Goal: Task Accomplishment & Management: Manage account settings

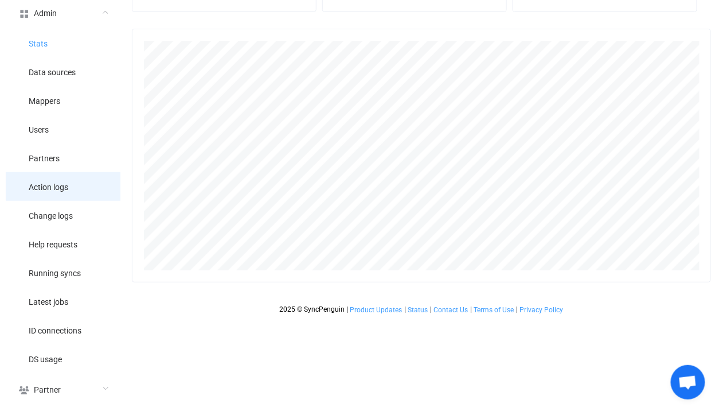
scroll to position [253, 579]
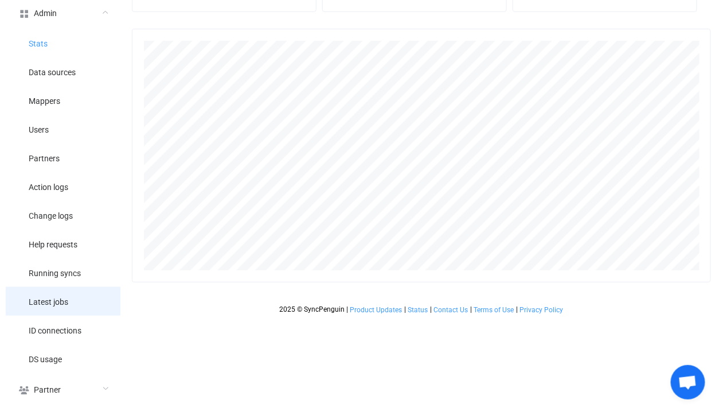
click at [65, 299] on span "Latest jobs" at bounding box center [49, 302] width 40 height 9
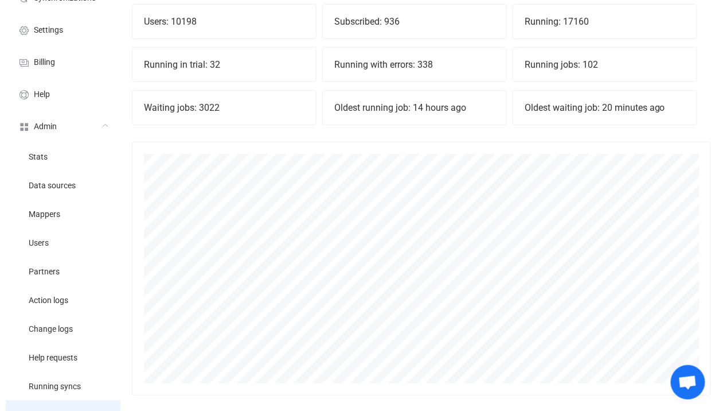
scroll to position [0, 0]
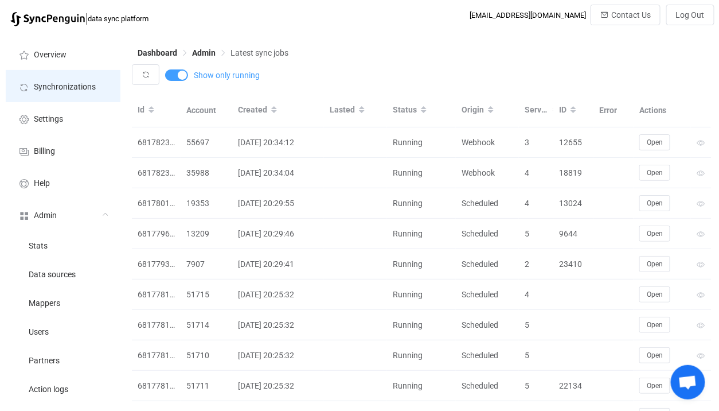
click at [100, 88] on li "Synchronizations" at bounding box center [63, 86] width 115 height 32
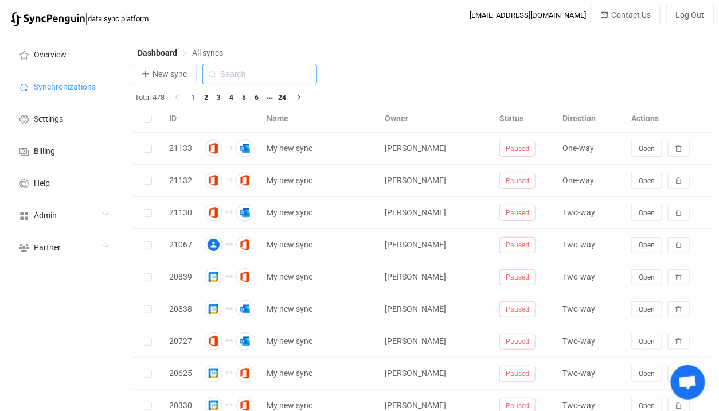
click at [238, 77] on input "text" at bounding box center [259, 74] width 115 height 21
type input "icou"
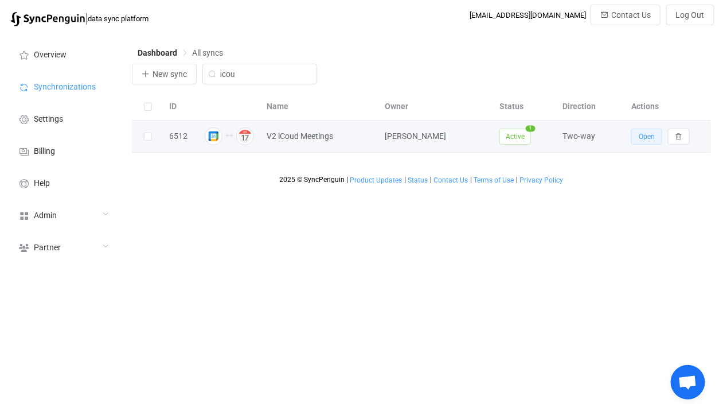
click at [638, 136] on button "Open" at bounding box center [647, 136] width 31 height 16
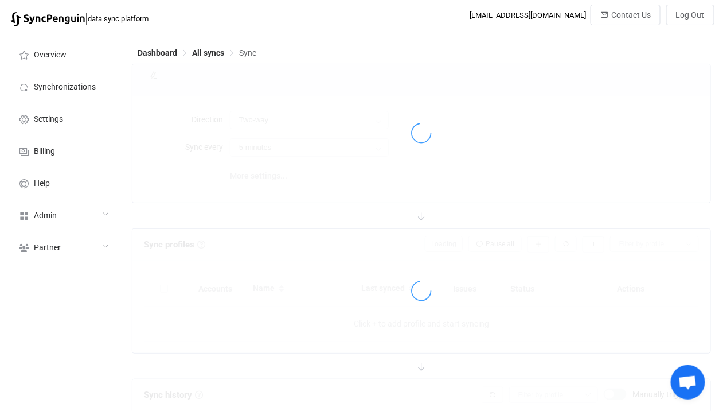
type input "10 minutes"
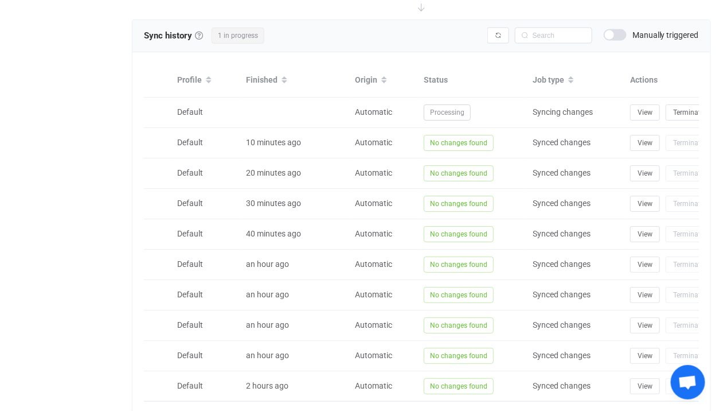
scroll to position [481, 0]
click at [493, 29] on button "button" at bounding box center [499, 35] width 22 height 16
click at [0, 0] on div at bounding box center [0, 0] width 0 height 0
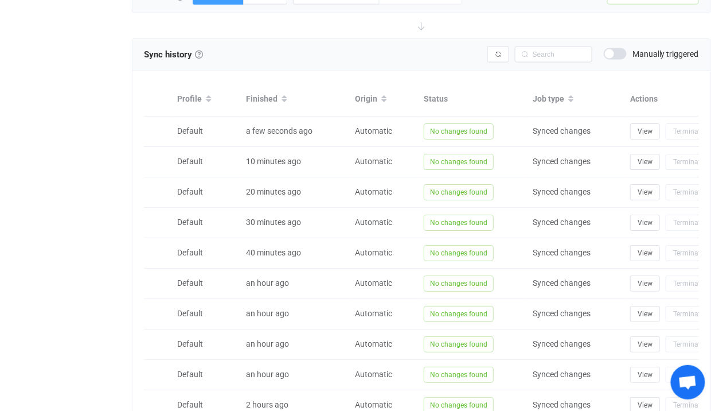
scroll to position [462, 0]
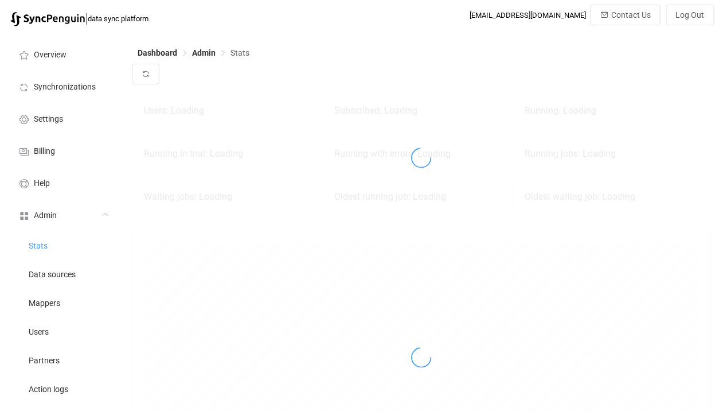
scroll to position [253, 579]
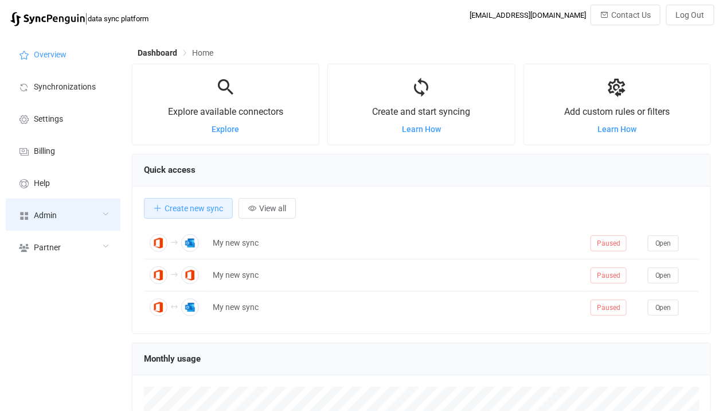
click at [73, 208] on div "Admin" at bounding box center [63, 214] width 115 height 32
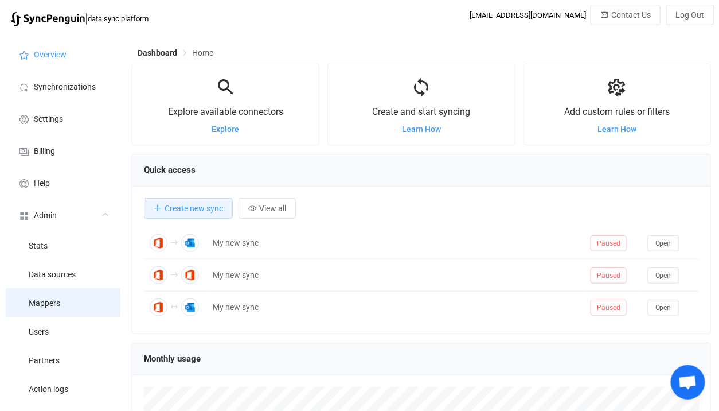
scroll to position [222, 579]
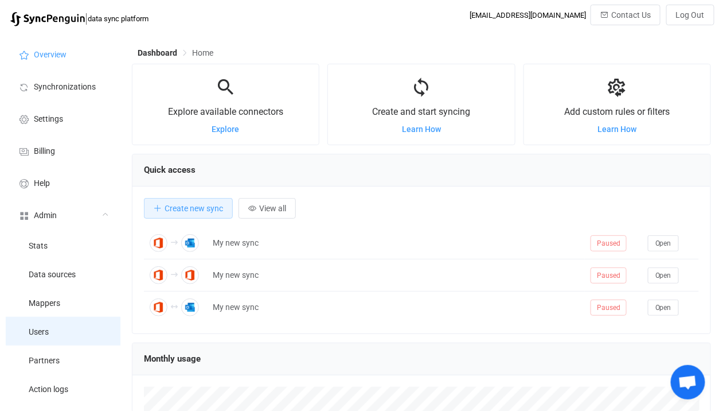
click at [38, 320] on li "Users" at bounding box center [63, 331] width 115 height 29
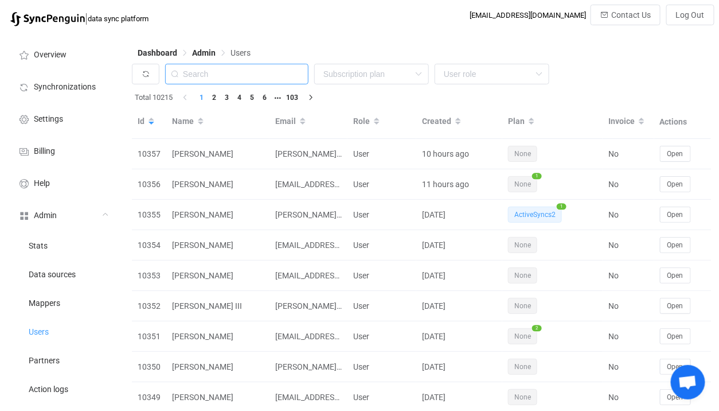
click at [270, 73] on input "text" at bounding box center [236, 74] width 143 height 21
paste input "[EMAIL_ADDRESS][DOMAIN_NAME]"
type input "itdirectoradmin@shalomdc.org"
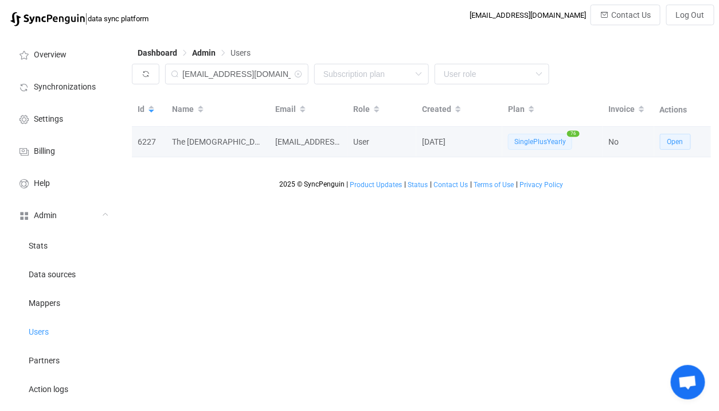
click at [669, 146] on span "Open" at bounding box center [676, 142] width 16 height 8
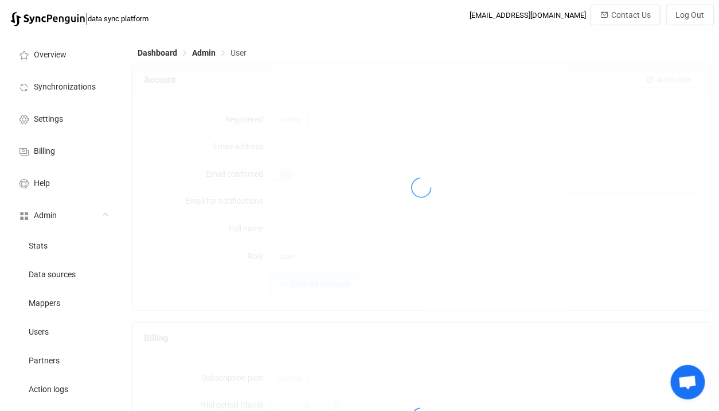
type input "itdirectoradmin@shalomdc.org"
type input "The Jewish Federation of Greater Washington"
type input "56"
type input "15"
type input "3 days"
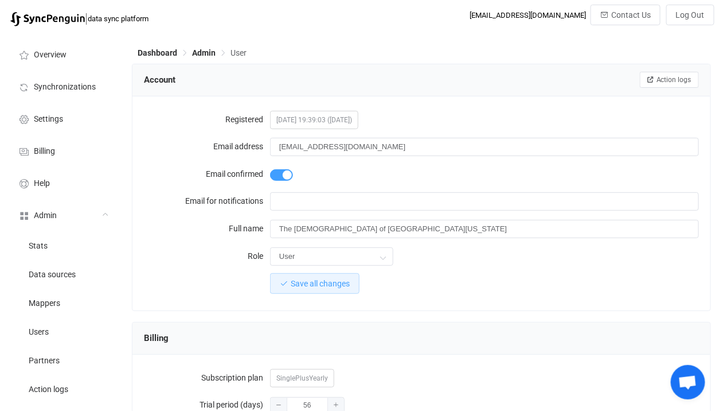
click at [392, 157] on div "itdirectoradmin@shalomdc.org" at bounding box center [484, 146] width 429 height 23
click at [395, 150] on input "itdirectoradmin@shalomdc.org" at bounding box center [484, 147] width 429 height 18
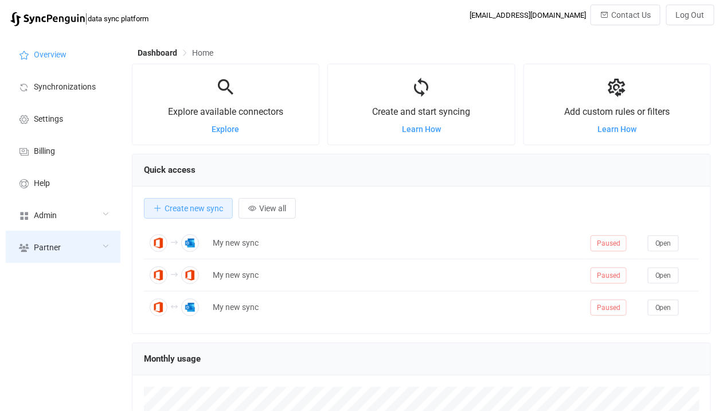
scroll to position [222, 579]
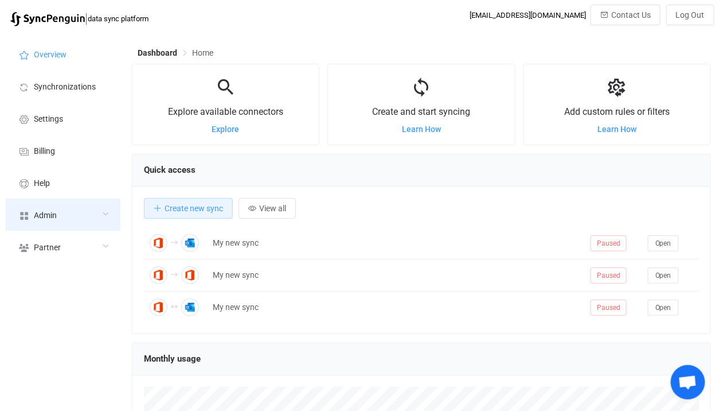
click at [39, 223] on div "Admin" at bounding box center [63, 214] width 115 height 32
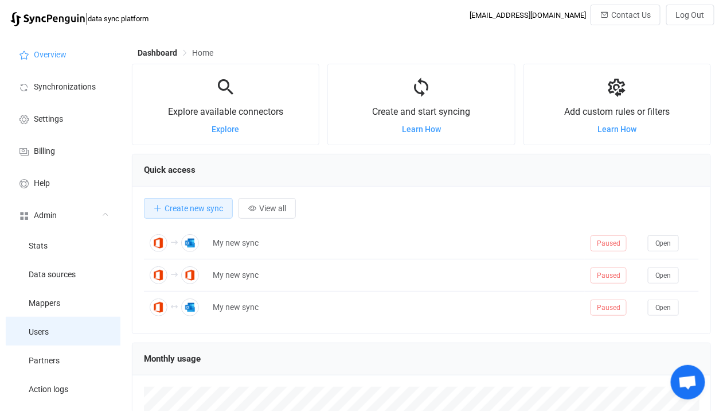
click at [41, 325] on li "Users" at bounding box center [63, 331] width 115 height 29
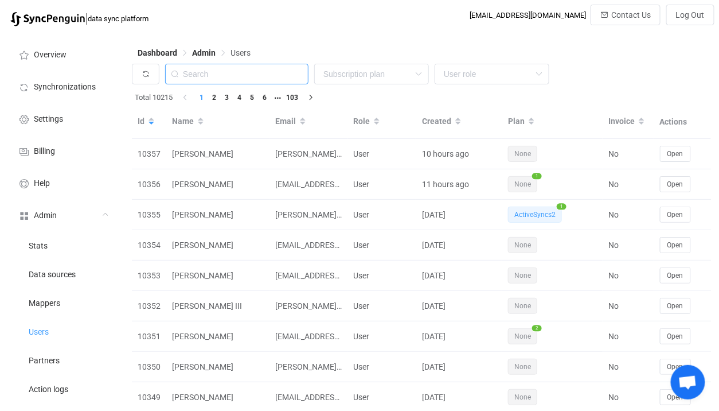
click at [254, 71] on input "text" at bounding box center [236, 74] width 143 height 21
paste input "[PERSON_NAME][EMAIL_ADDRESS][DOMAIN_NAME]"
type input "[PERSON_NAME][EMAIL_ADDRESS][DOMAIN_NAME]"
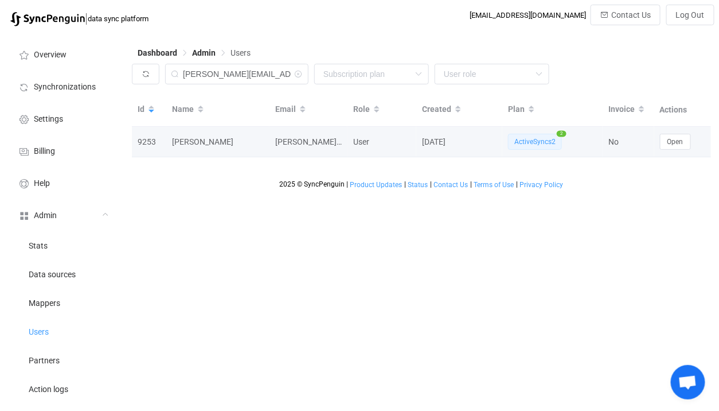
click at [701, 149] on div "Open" at bounding box center [682, 142] width 57 height 16
click at [683, 146] on button "Open" at bounding box center [675, 142] width 31 height 16
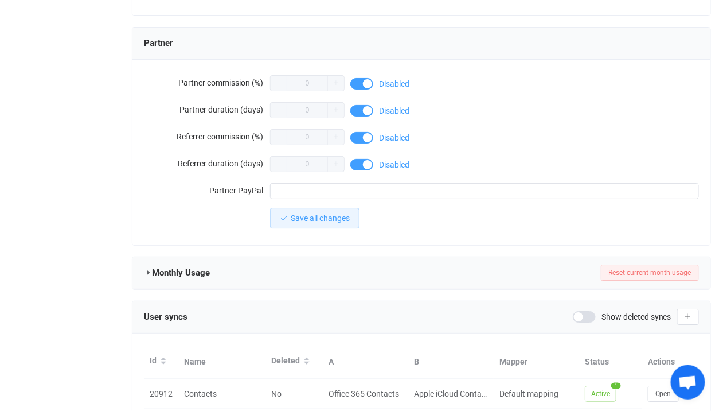
scroll to position [1070, 0]
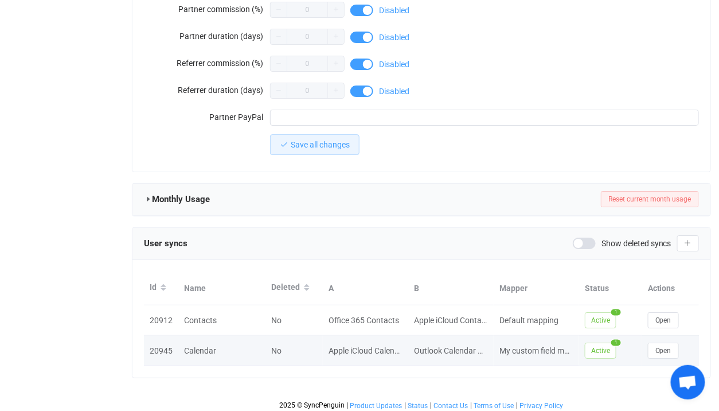
click at [680, 351] on div "Open" at bounding box center [670, 350] width 57 height 16
click at [664, 348] on span "Open" at bounding box center [664, 350] width 16 height 8
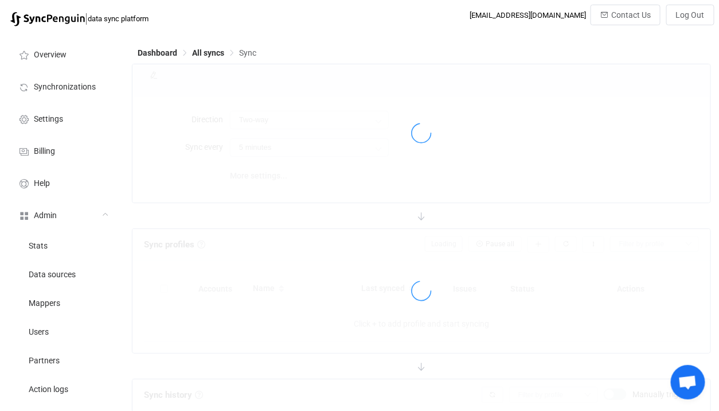
type input "10 minutes"
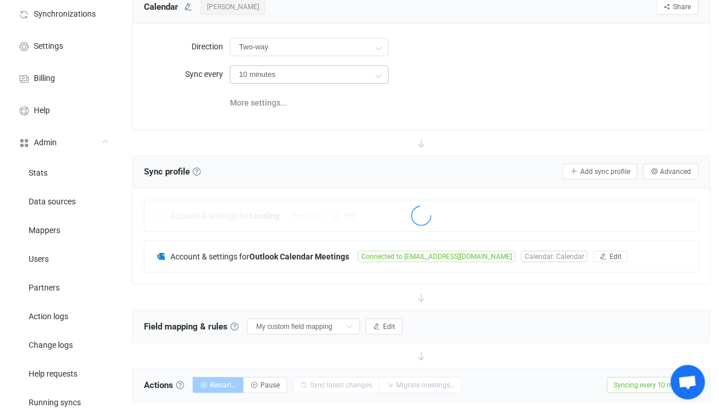
scroll to position [161, 0]
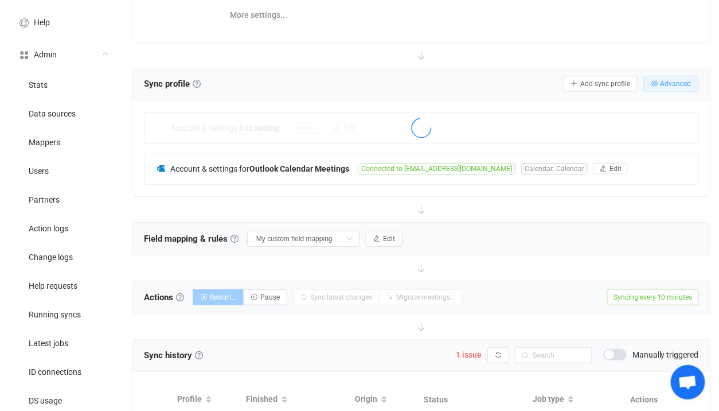
click at [669, 87] on button "Advanced" at bounding box center [672, 84] width 56 height 16
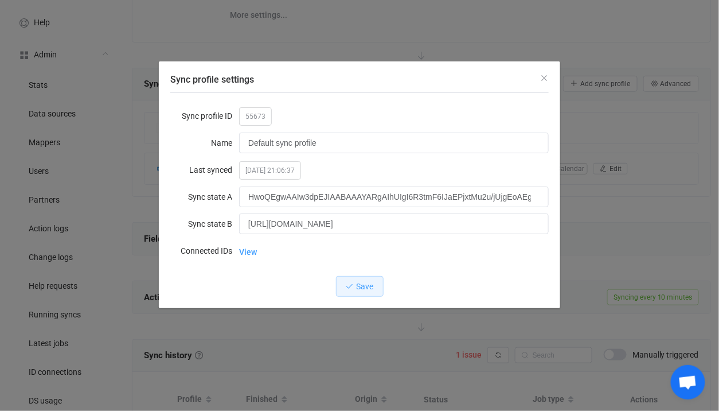
click at [259, 109] on span "55673" at bounding box center [255, 116] width 33 height 18
copy span "55673"
click at [112, 211] on div "Sync profile settings Sync profile ID 55673 Name Default sync profile Last sync…" at bounding box center [359, 205] width 719 height 411
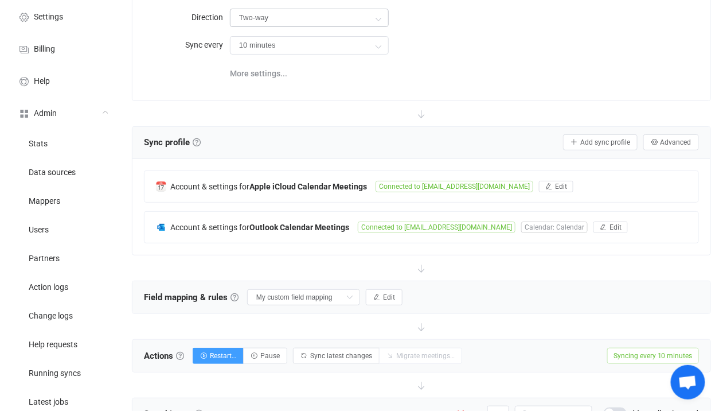
scroll to position [326, 0]
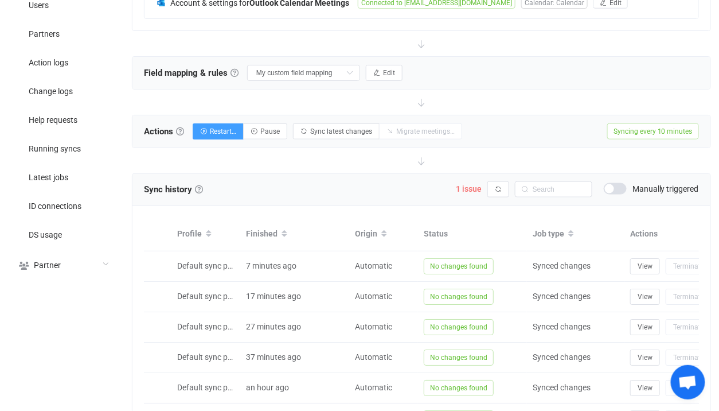
click at [625, 184] on span at bounding box center [615, 188] width 23 height 11
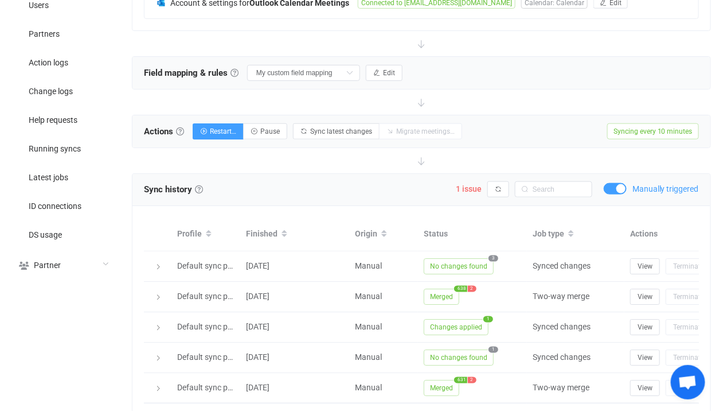
scroll to position [373, 0]
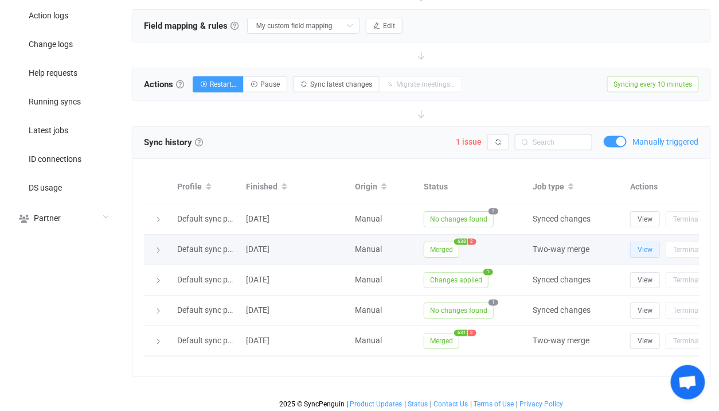
click at [652, 246] on span "View" at bounding box center [645, 250] width 15 height 8
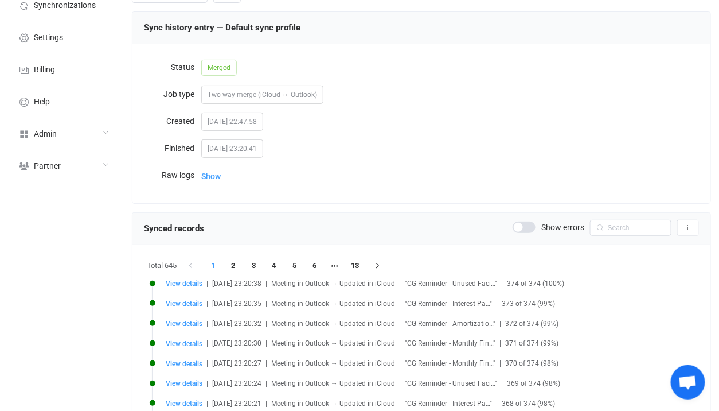
scroll to position [20, 0]
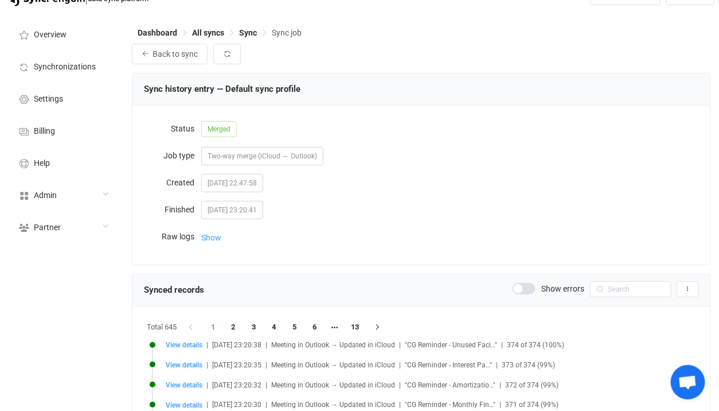
click at [212, 243] on span "Show" at bounding box center [211, 237] width 20 height 23
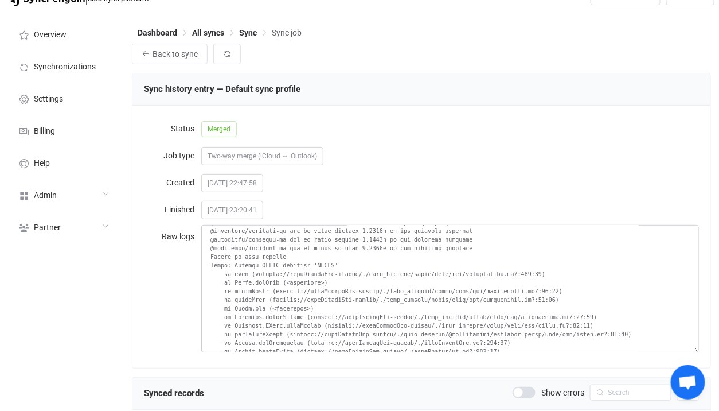
scroll to position [1147, 0]
click at [249, 264] on textarea at bounding box center [450, 288] width 498 height 127
drag, startPoint x: 249, startPoint y: 264, endPoint x: 354, endPoint y: 264, distance: 105.5
click at [354, 264] on textarea at bounding box center [450, 288] width 498 height 127
